Goal: Information Seeking & Learning: Learn about a topic

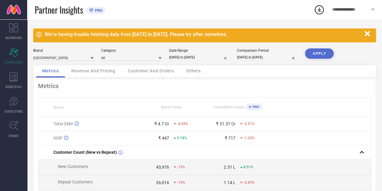
click at [99, 71] on span "Revenue And Pricing" at bounding box center [93, 70] width 44 height 5
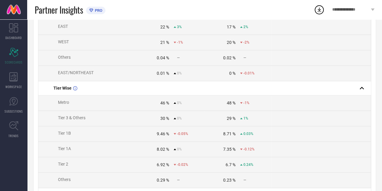
scroll to position [340, 0]
click at [164, 104] on div "46 %" at bounding box center [164, 101] width 9 height 5
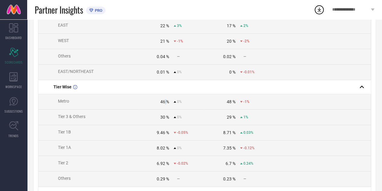
click at [164, 104] on div "46 %" at bounding box center [164, 101] width 9 height 5
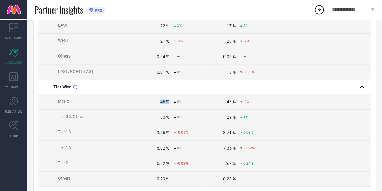
click at [164, 104] on div "46 %" at bounding box center [164, 101] width 9 height 5
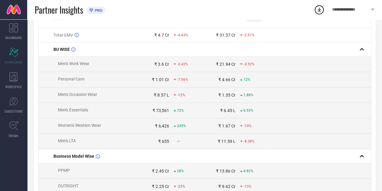
scroll to position [0, 0]
